Goal: Task Accomplishment & Management: Manage account settings

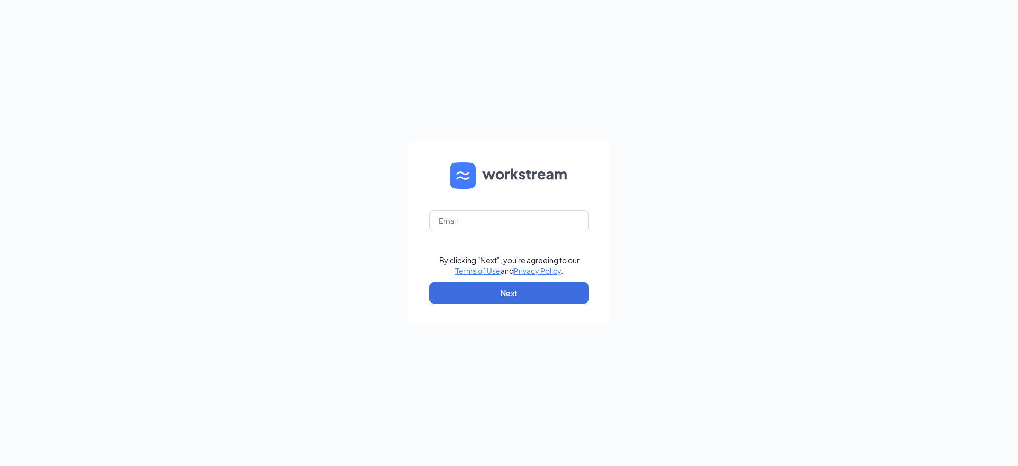
click at [988, 384] on div "By clicking "Next", you're agreeing to our Terms of Use and Privacy Policy . Ne…" at bounding box center [509, 233] width 1018 height 466
click at [507, 221] on input "text" at bounding box center [508, 220] width 159 height 21
type input "abonatelli@scrivanos.com"
click at [485, 286] on button "Next" at bounding box center [508, 292] width 159 height 21
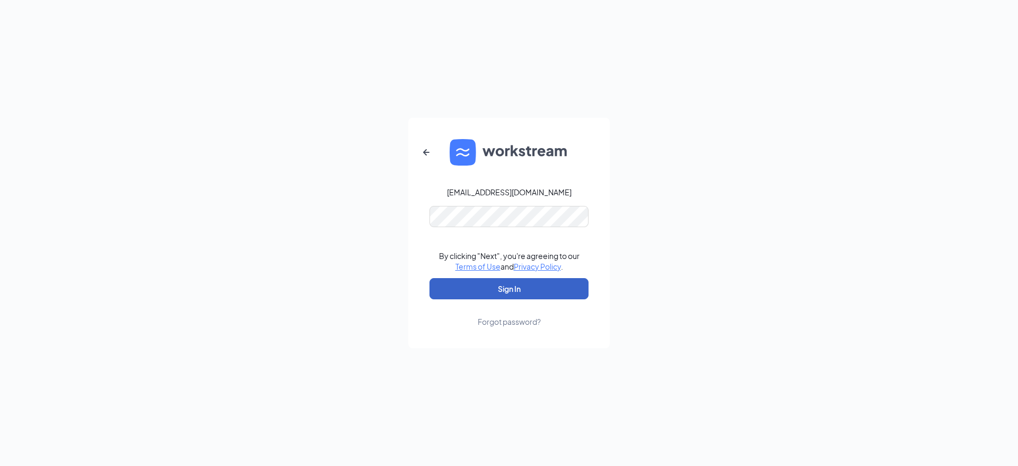
click at [480, 285] on button "Sign In" at bounding box center [508, 288] width 159 height 21
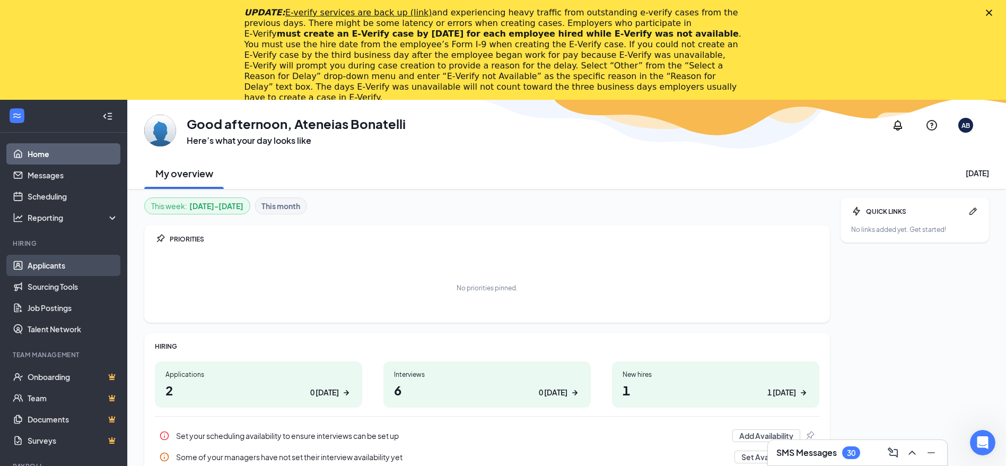
click at [72, 266] on link "Applicants" at bounding box center [73, 265] width 91 height 21
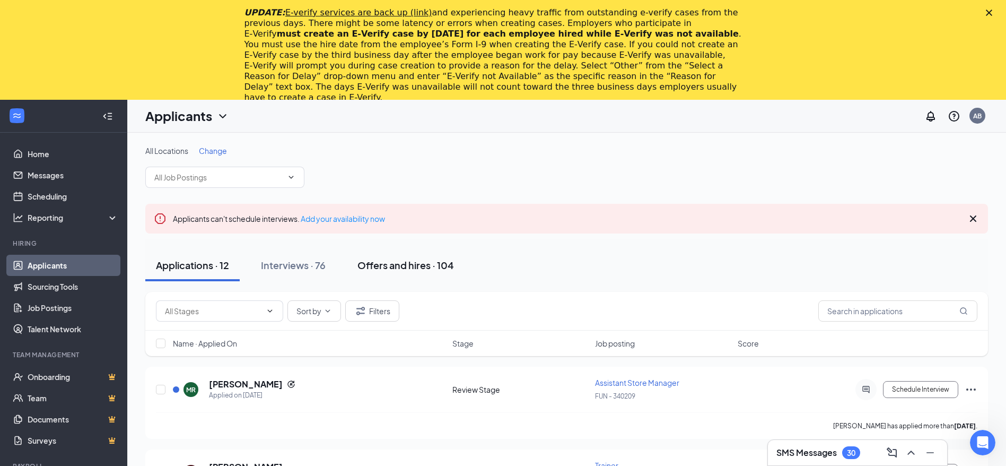
click at [406, 267] on div "Offers and hires · 104" at bounding box center [405, 264] width 97 height 13
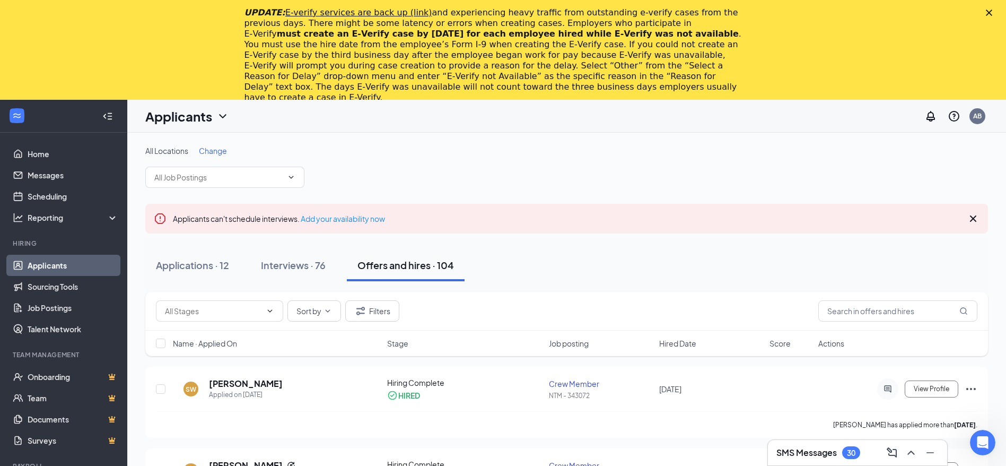
drag, startPoint x: 1012, startPoint y: 148, endPoint x: 997, endPoint y: 23, distance: 125.5
